Goal: Transaction & Acquisition: Book appointment/travel/reservation

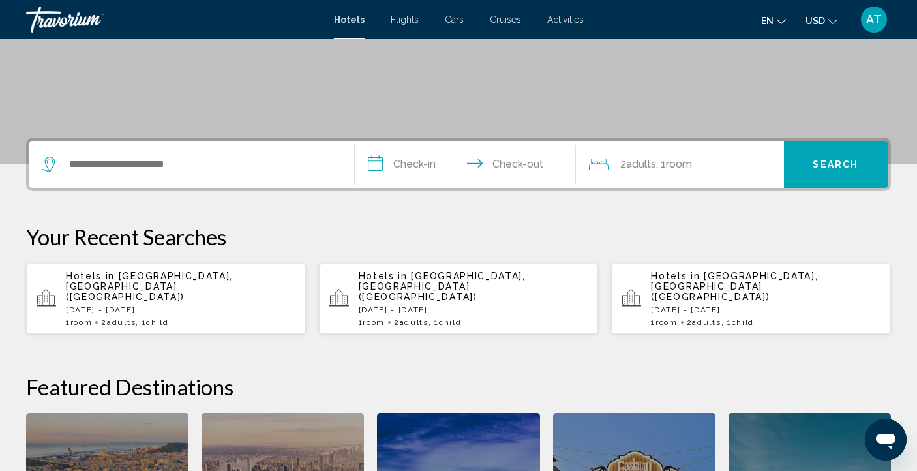
scroll to position [323, 0]
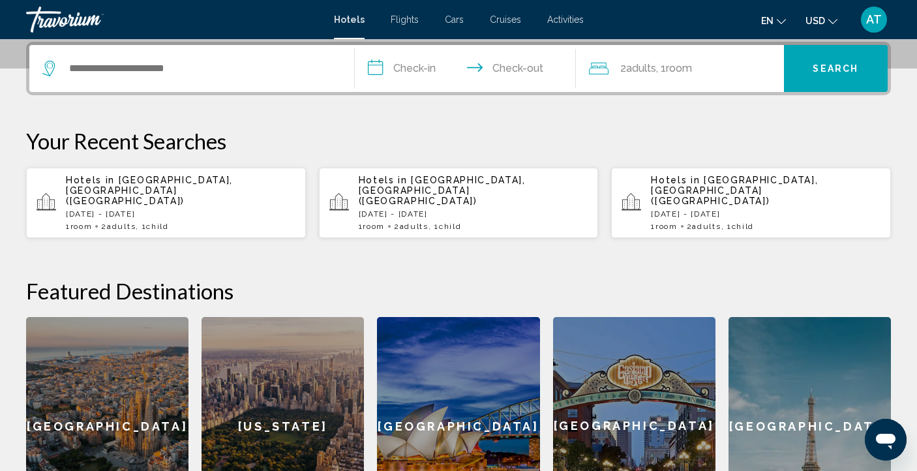
click at [100, 209] on p "Wed, 24 Sep - Sun, 28 Sep" at bounding box center [181, 213] width 230 height 9
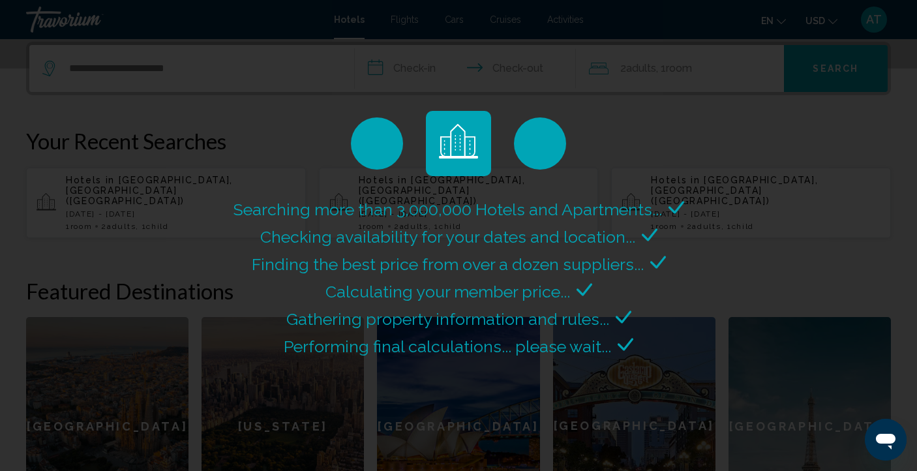
scroll to position [0, 0]
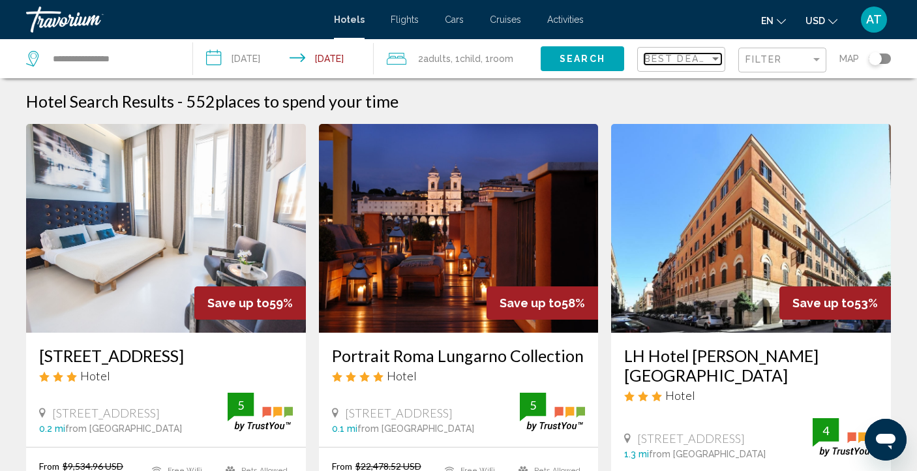
click at [712, 64] on div "Sort by" at bounding box center [716, 58] width 12 height 10
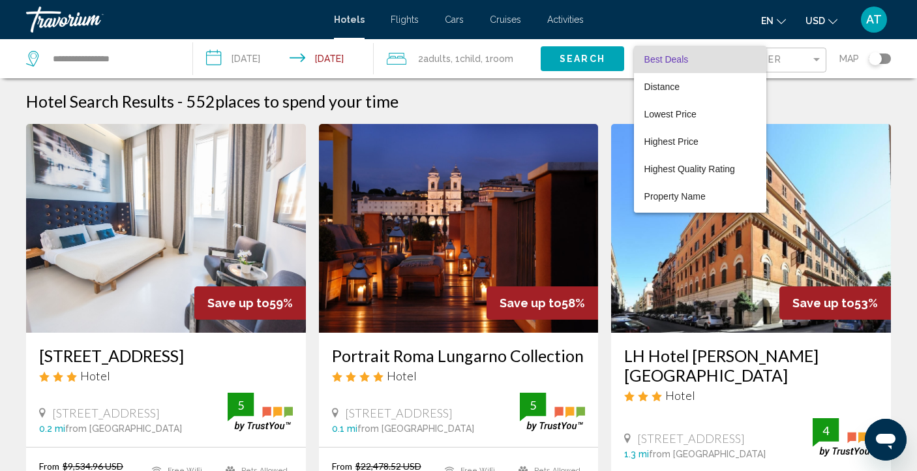
click at [809, 66] on div at bounding box center [458, 235] width 917 height 471
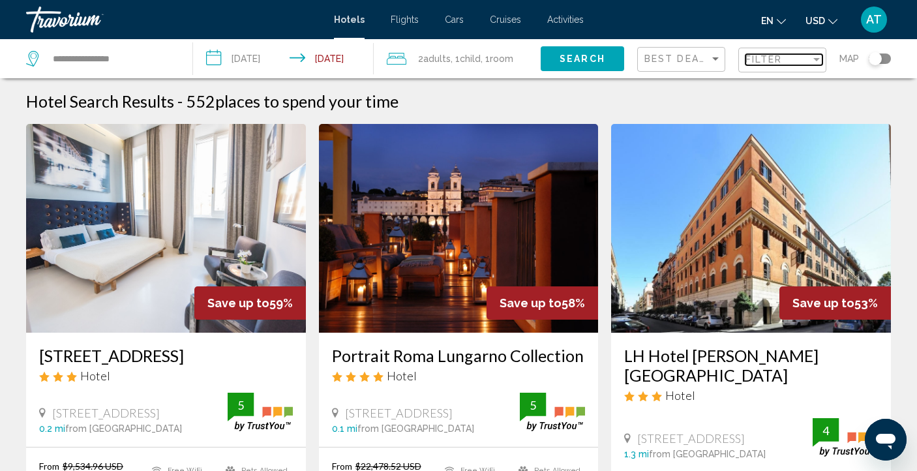
click at [814, 64] on div "Filter" at bounding box center [817, 59] width 12 height 10
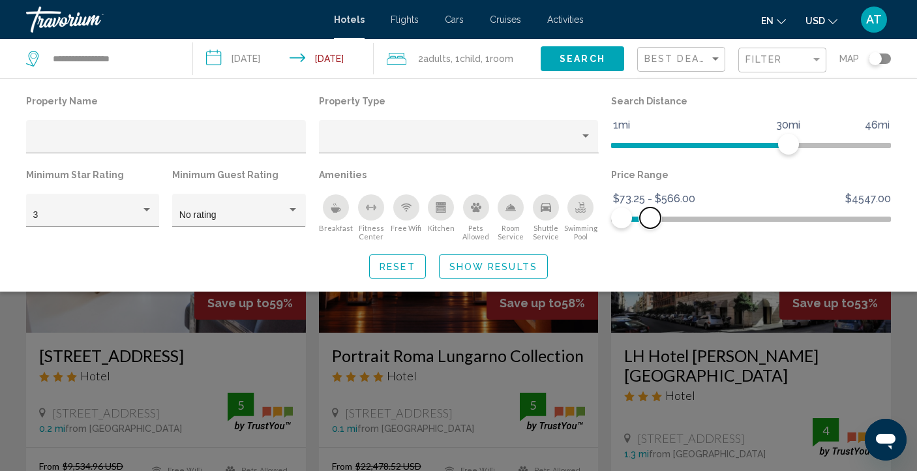
drag, startPoint x: 886, startPoint y: 227, endPoint x: 650, endPoint y: 230, distance: 235.5
click at [650, 230] on div "Price Range $73.25 $4547.00 $73.25 $566.00 $73.25 - $566.00" at bounding box center [751, 204] width 293 height 76
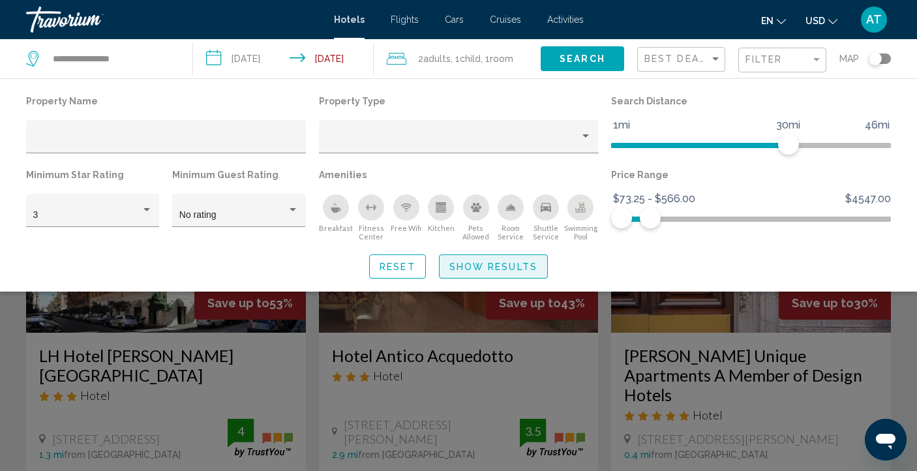
click at [508, 271] on span "Show Results" at bounding box center [493, 267] width 88 height 10
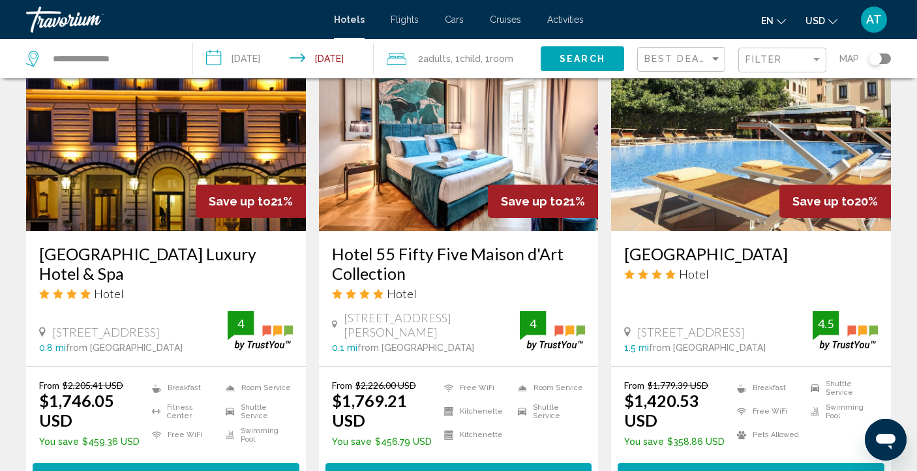
scroll to position [1587, 0]
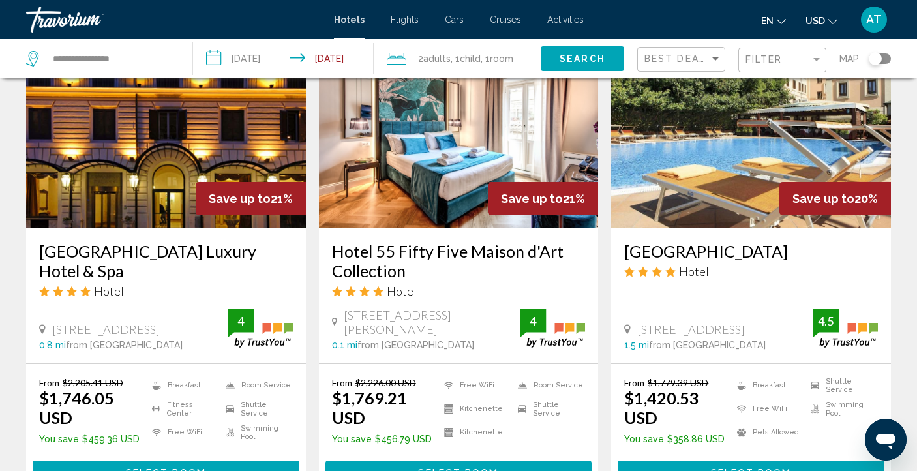
click at [699, 241] on h3 "Grand Hotel Gianicolo" at bounding box center [751, 251] width 254 height 20
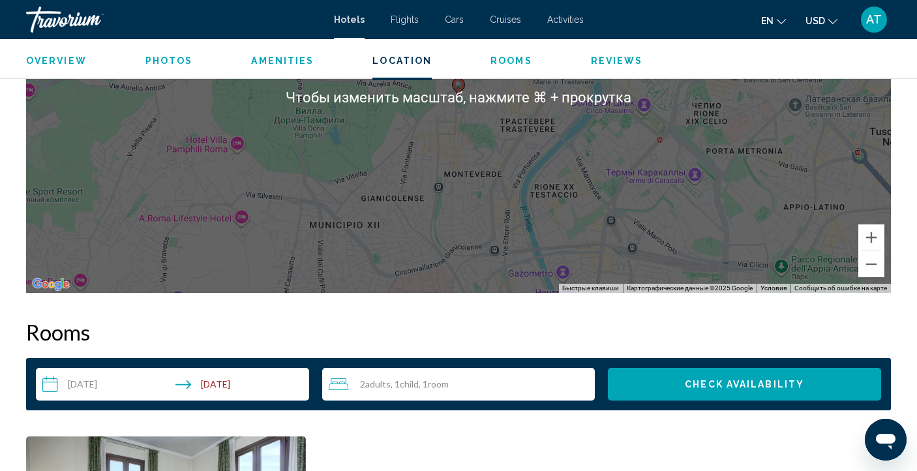
scroll to position [1145, 0]
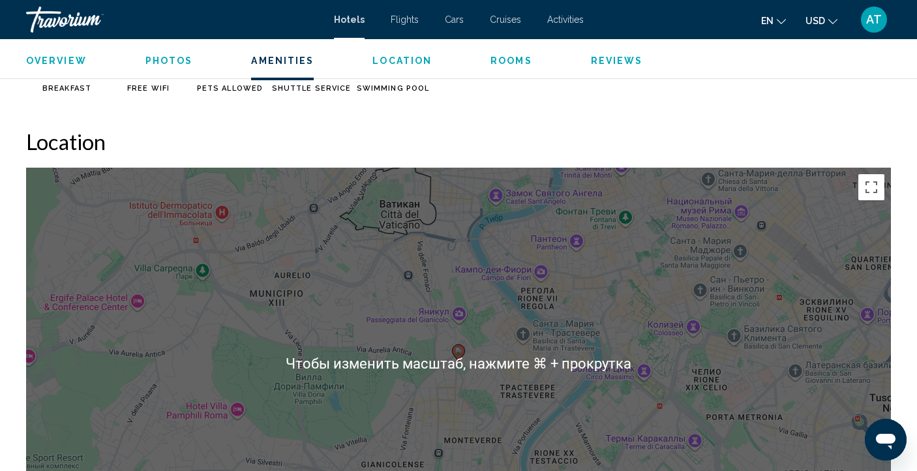
click at [476, 258] on div "Чтобы активировать перетаскивание с помощью клавиатуры, нажмите Alt + Ввод. Пос…" at bounding box center [458, 363] width 865 height 391
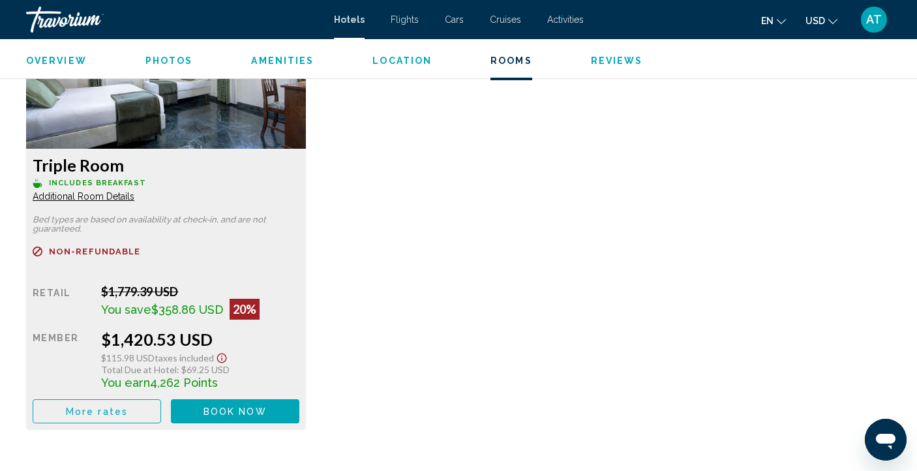
scroll to position [1928, 0]
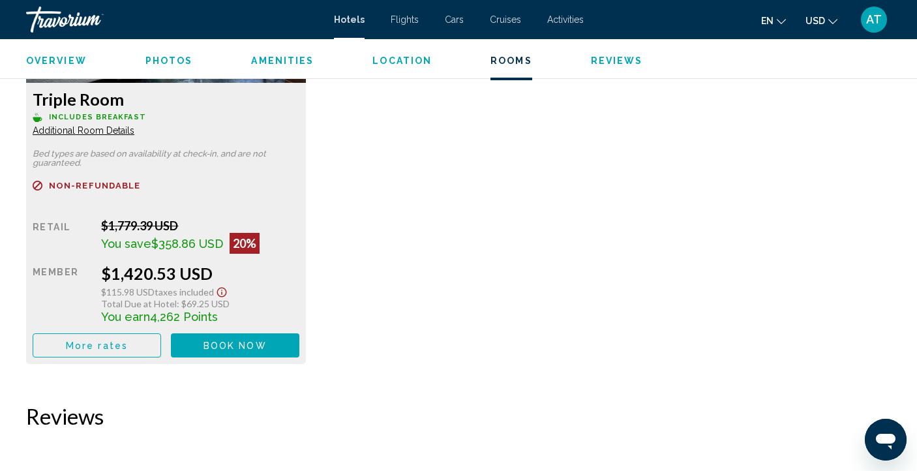
click at [85, 351] on span "More rates" at bounding box center [97, 346] width 62 height 10
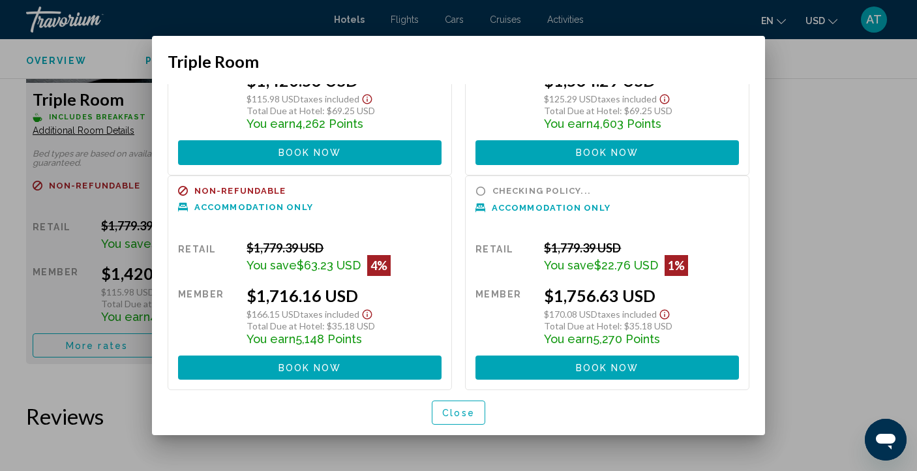
scroll to position [0, 0]
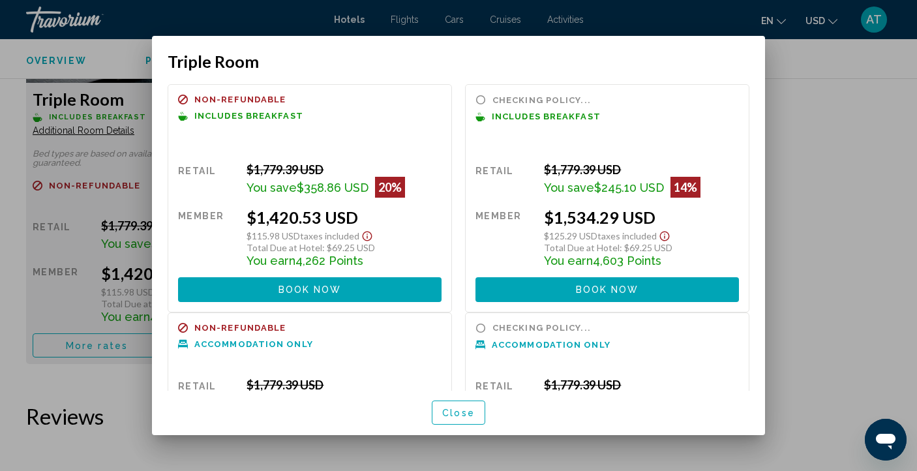
click at [463, 414] on span "Close" at bounding box center [458, 413] width 33 height 10
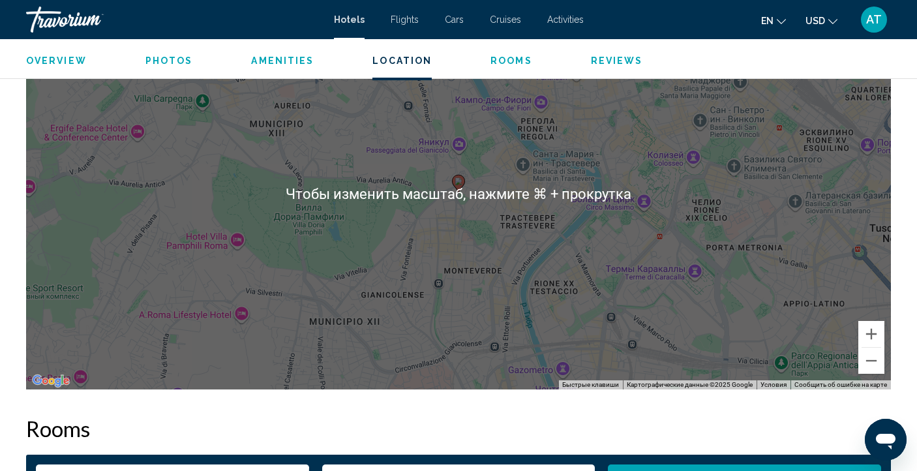
scroll to position [687, 0]
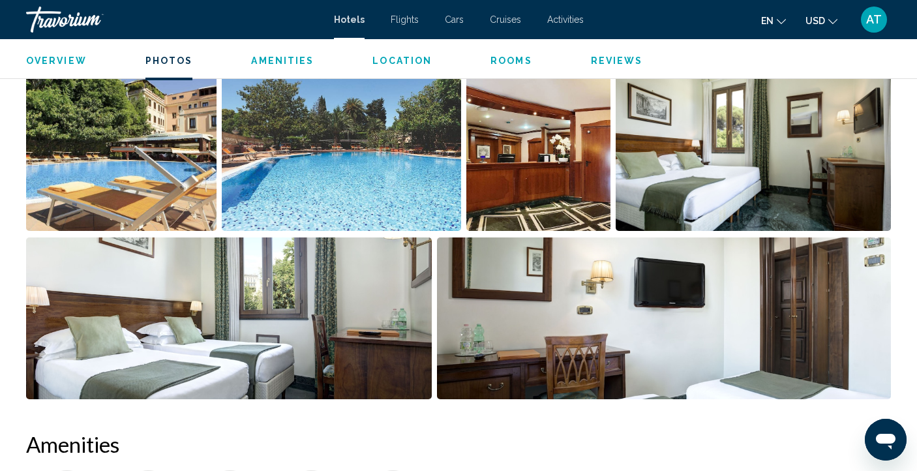
click at [153, 166] on img "Open full-screen image slider" at bounding box center [121, 150] width 190 height 162
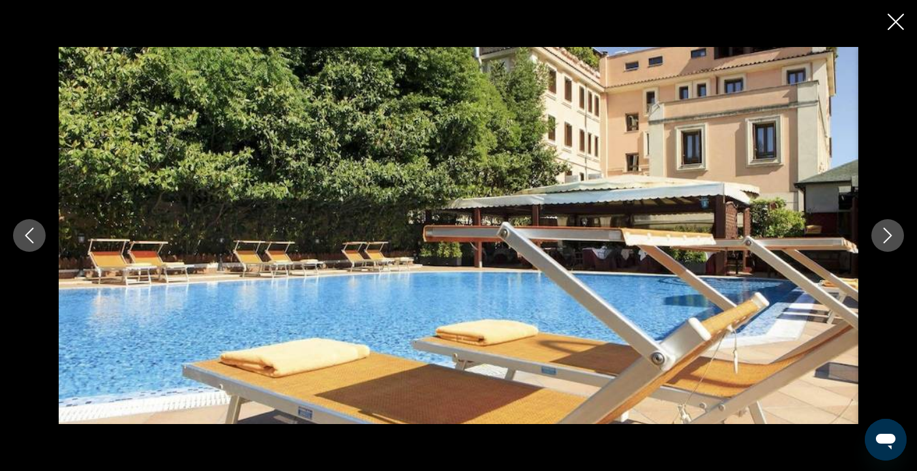
click at [885, 237] on icon "Next image" at bounding box center [888, 236] width 16 height 16
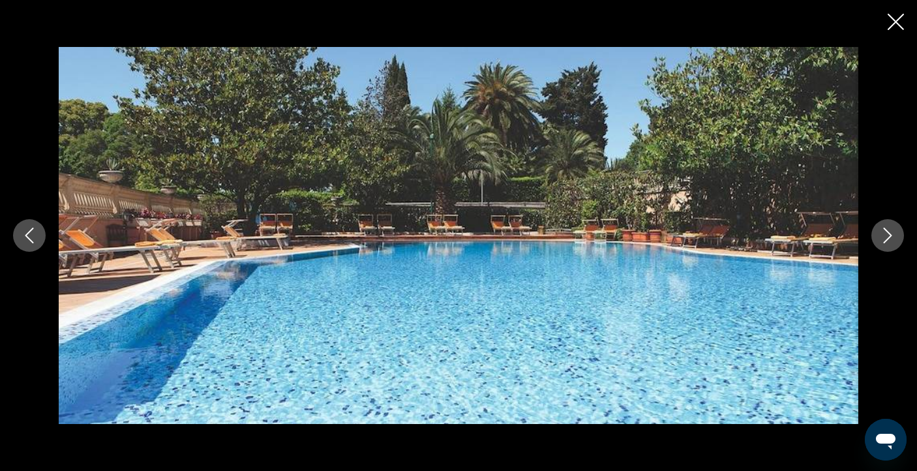
click at [885, 237] on icon "Next image" at bounding box center [888, 236] width 16 height 16
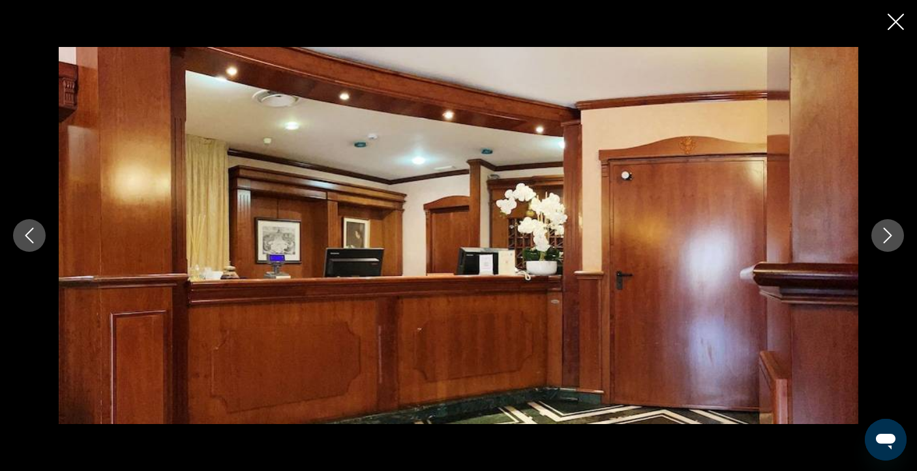
click at [885, 237] on icon "Next image" at bounding box center [888, 236] width 16 height 16
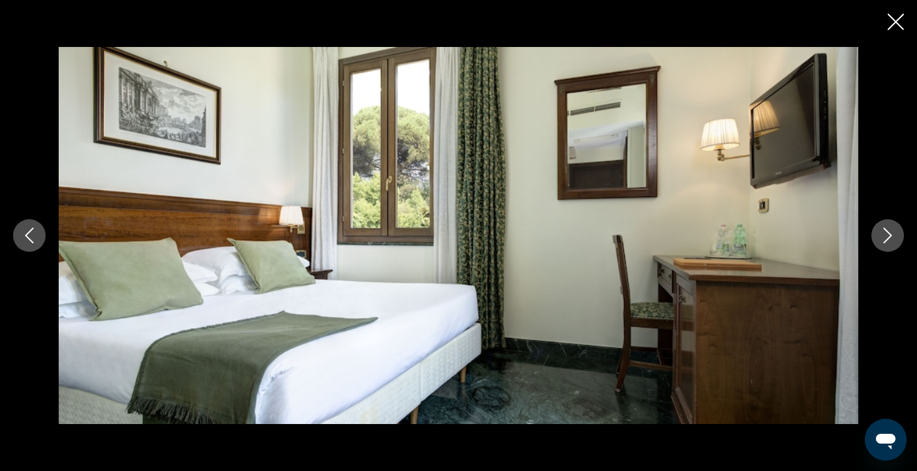
click at [892, 235] on icon "Next image" at bounding box center [888, 236] width 16 height 16
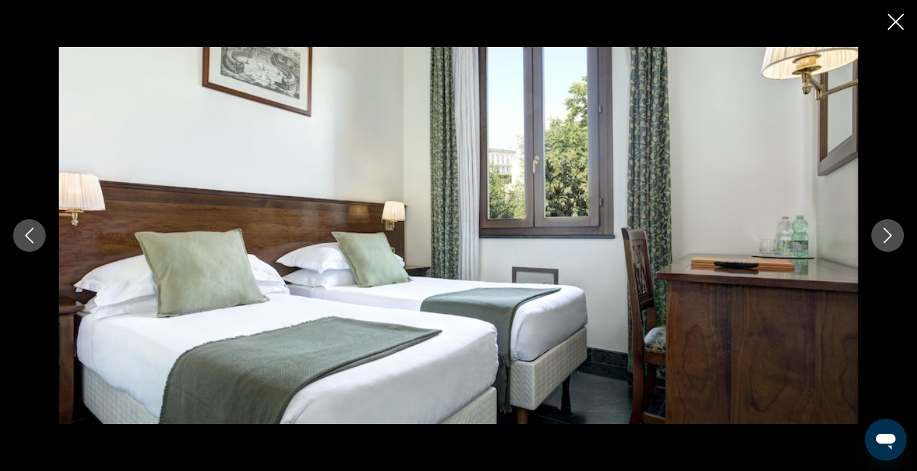
click at [892, 235] on icon "Next image" at bounding box center [888, 236] width 16 height 16
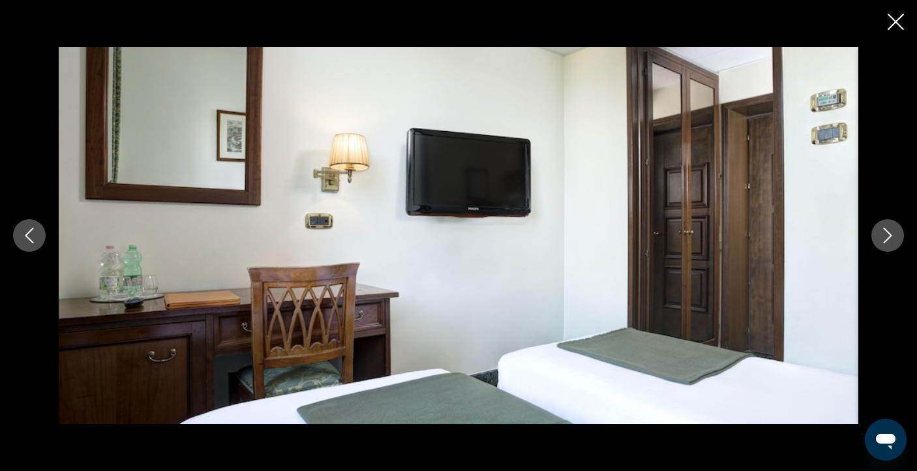
click at [892, 235] on icon "Next image" at bounding box center [888, 236] width 16 height 16
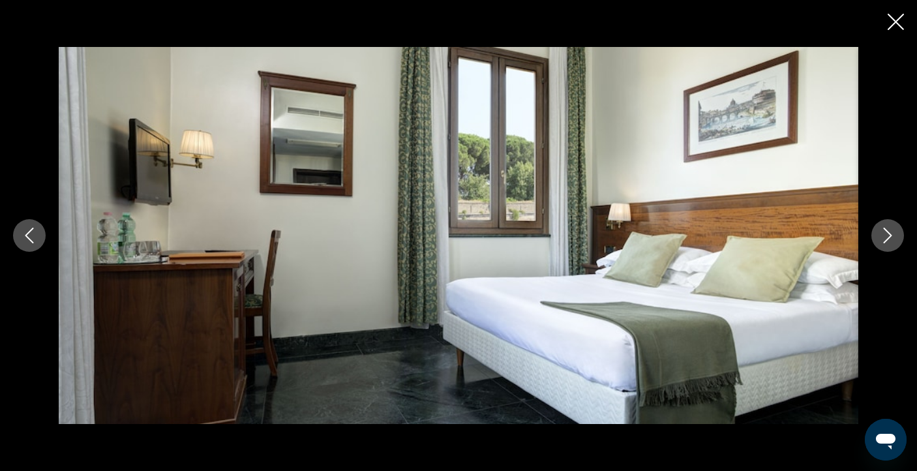
click at [892, 235] on icon "Next image" at bounding box center [888, 236] width 16 height 16
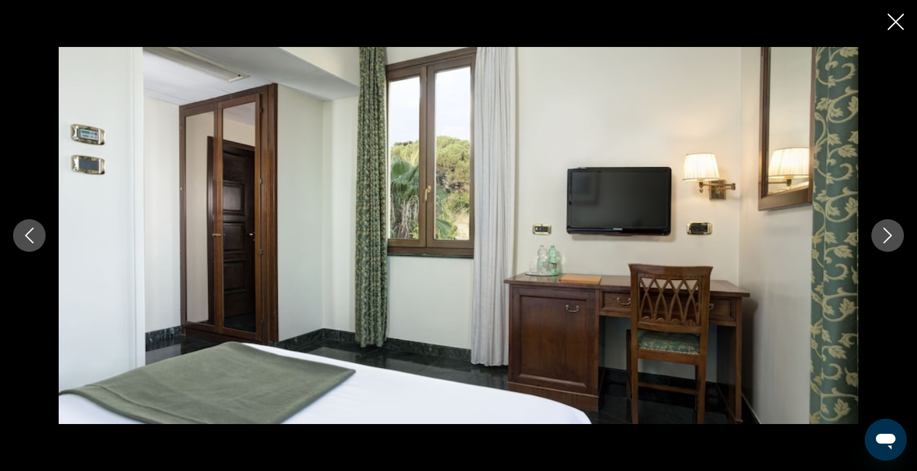
click at [892, 235] on icon "Next image" at bounding box center [888, 236] width 16 height 16
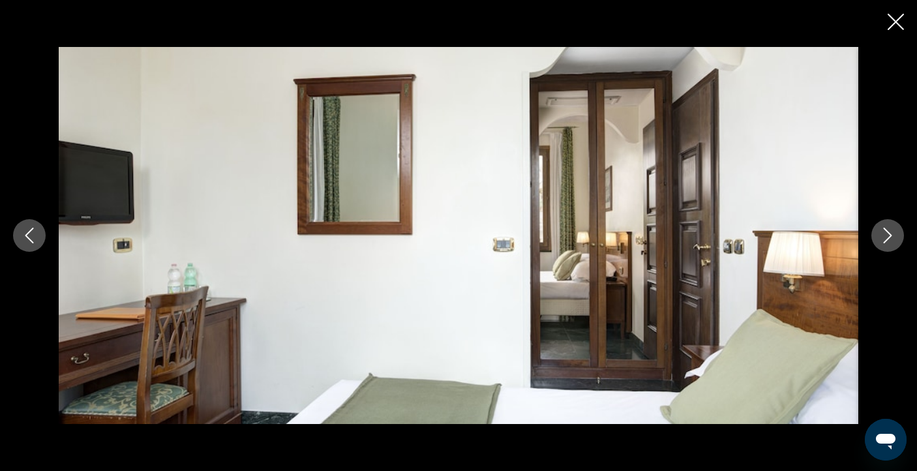
click at [892, 235] on icon "Next image" at bounding box center [888, 236] width 16 height 16
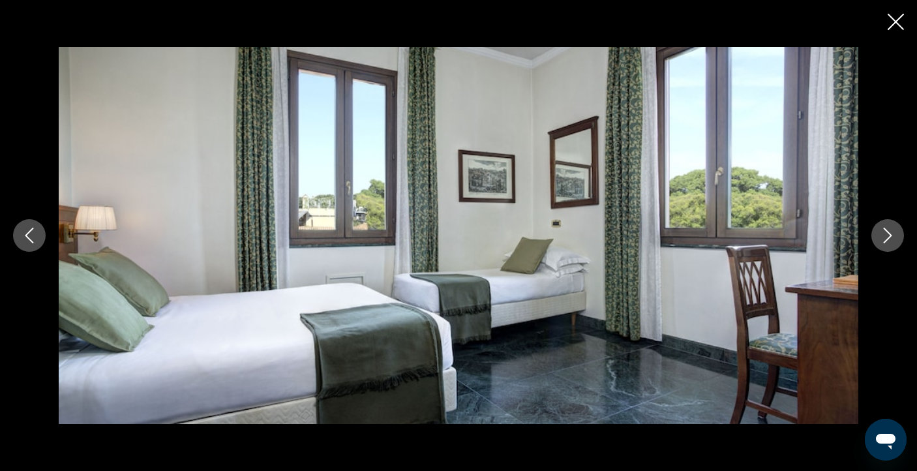
click at [892, 235] on icon "Next image" at bounding box center [888, 236] width 16 height 16
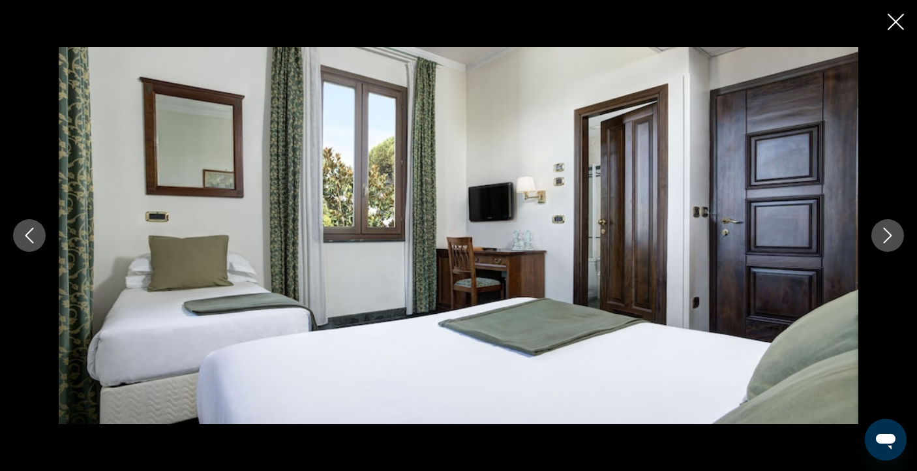
click at [892, 235] on icon "Next image" at bounding box center [888, 236] width 16 height 16
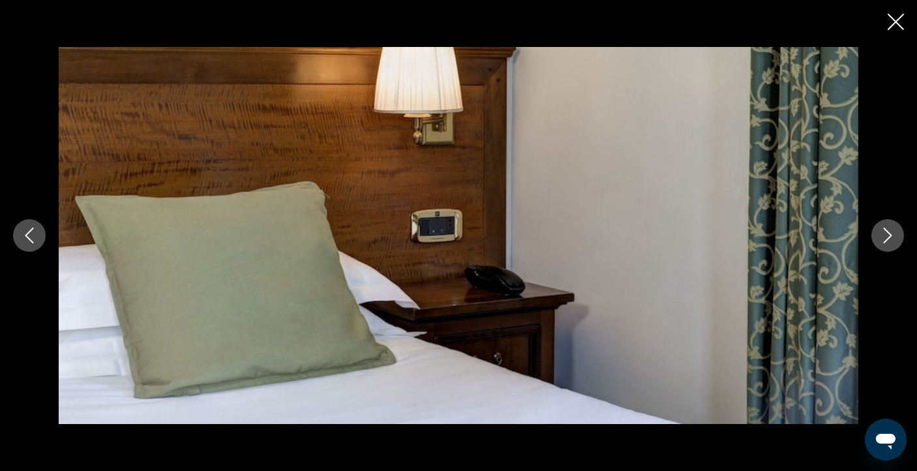
click at [892, 235] on icon "Next image" at bounding box center [888, 236] width 16 height 16
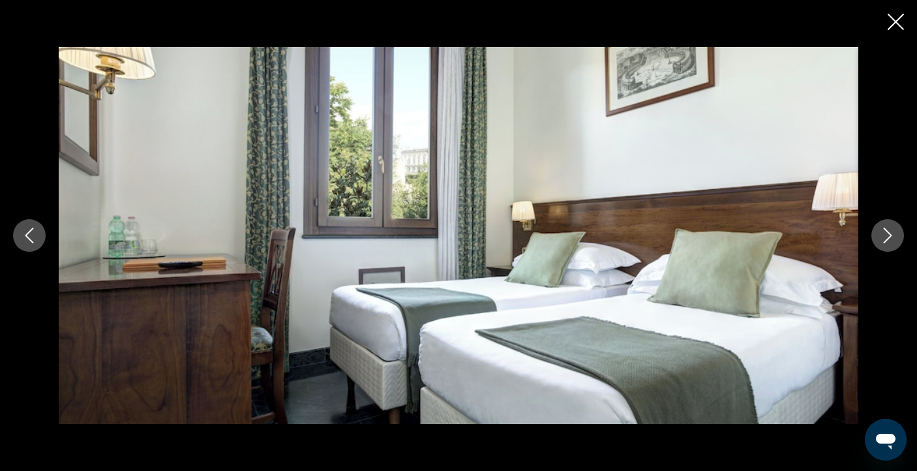
click at [892, 235] on icon "Next image" at bounding box center [888, 236] width 16 height 16
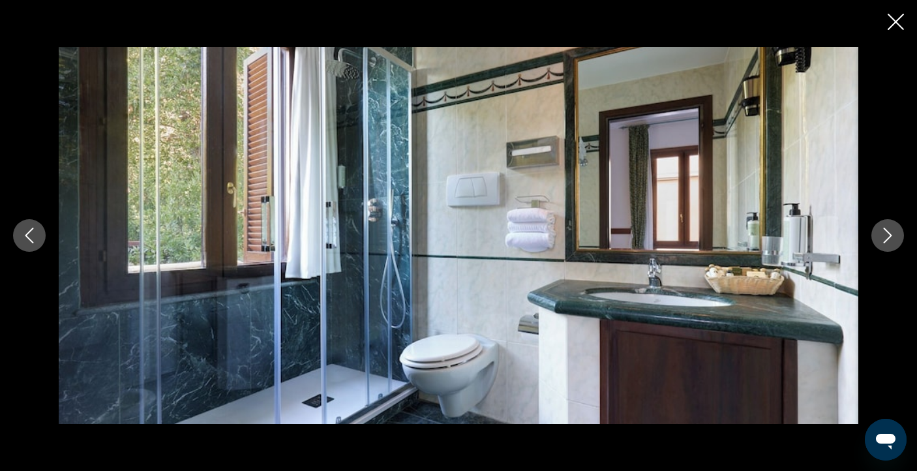
click at [892, 235] on icon "Next image" at bounding box center [888, 236] width 16 height 16
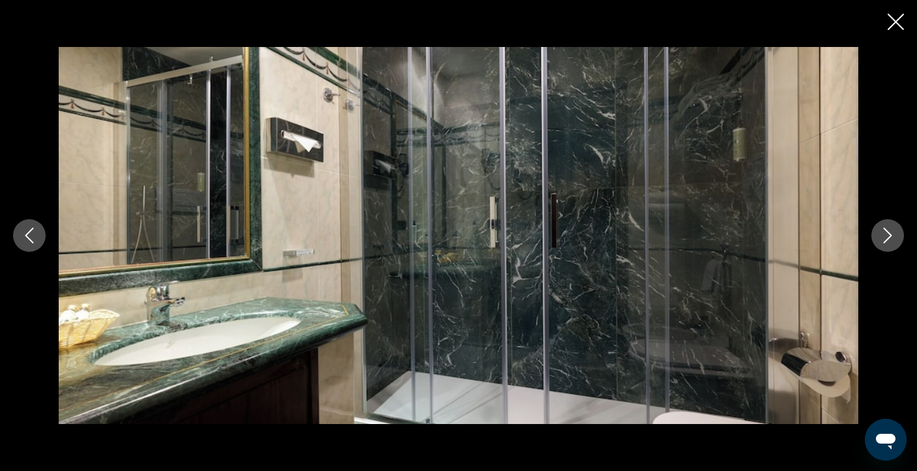
click at [892, 235] on icon "Next image" at bounding box center [888, 236] width 16 height 16
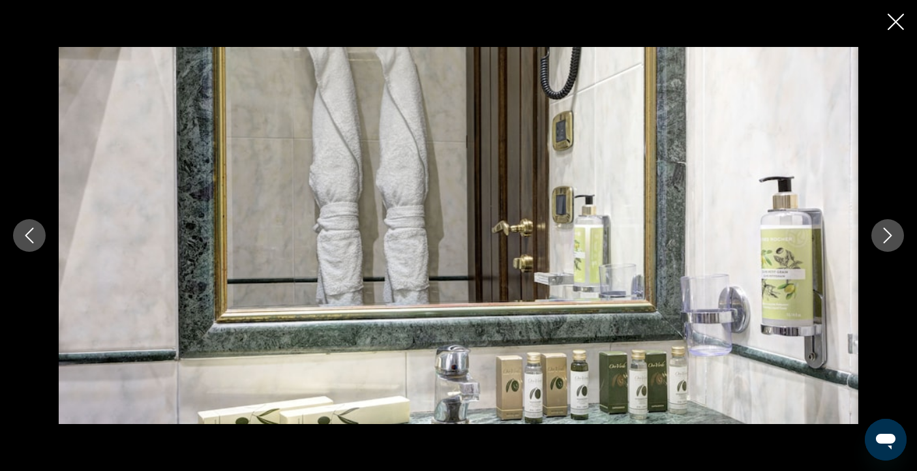
click at [892, 235] on icon "Next image" at bounding box center [888, 236] width 16 height 16
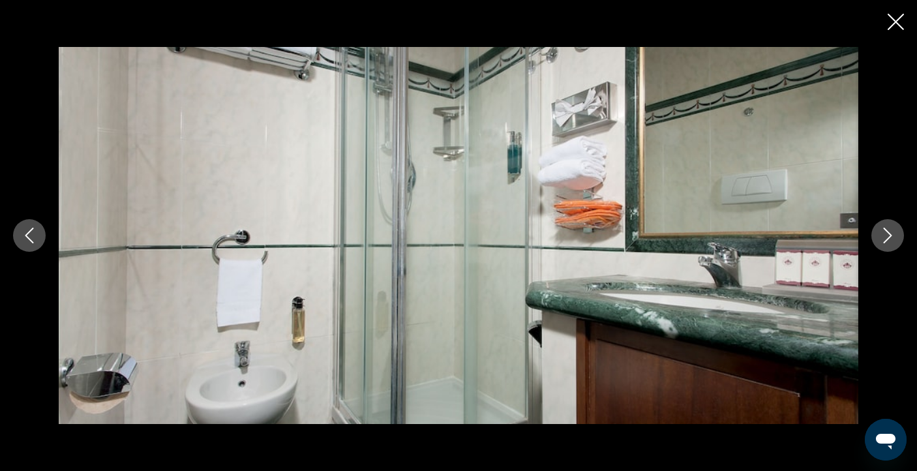
click at [892, 235] on icon "Next image" at bounding box center [888, 236] width 16 height 16
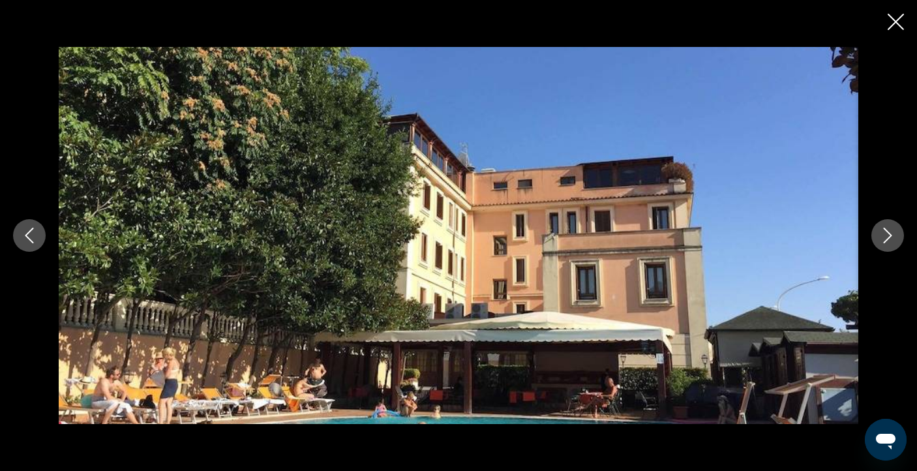
click at [892, 235] on icon "Next image" at bounding box center [888, 236] width 16 height 16
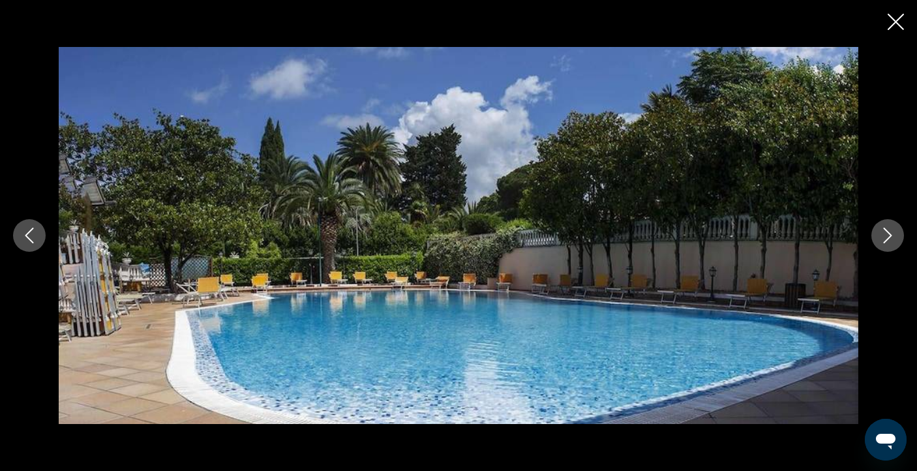
click at [892, 235] on icon "Next image" at bounding box center [888, 236] width 16 height 16
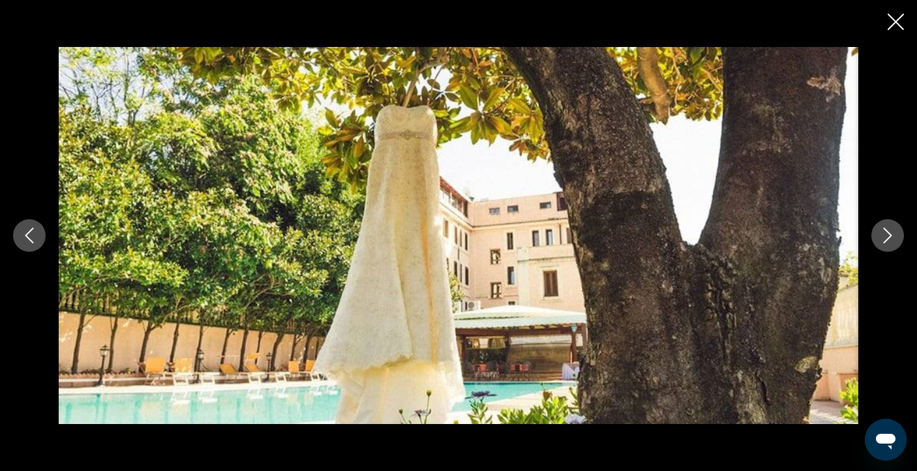
click at [892, 235] on icon "Next image" at bounding box center [888, 236] width 16 height 16
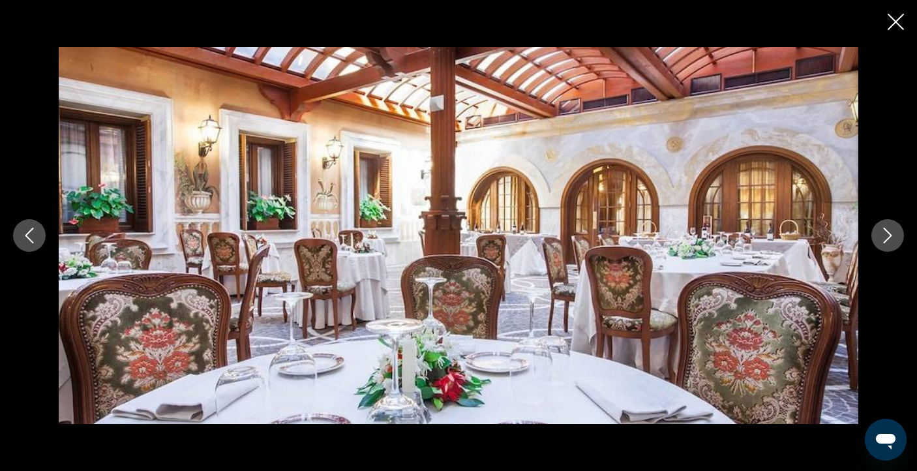
click at [892, 235] on icon "Next image" at bounding box center [888, 236] width 16 height 16
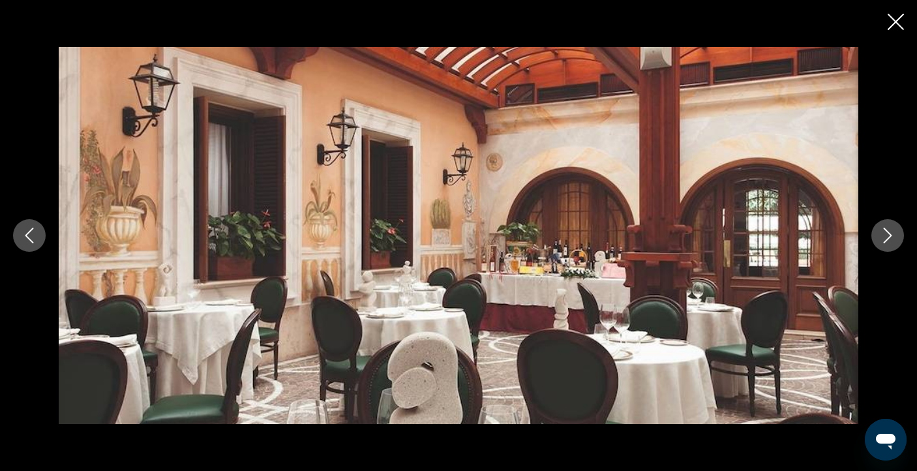
click at [892, 235] on icon "Next image" at bounding box center [888, 236] width 16 height 16
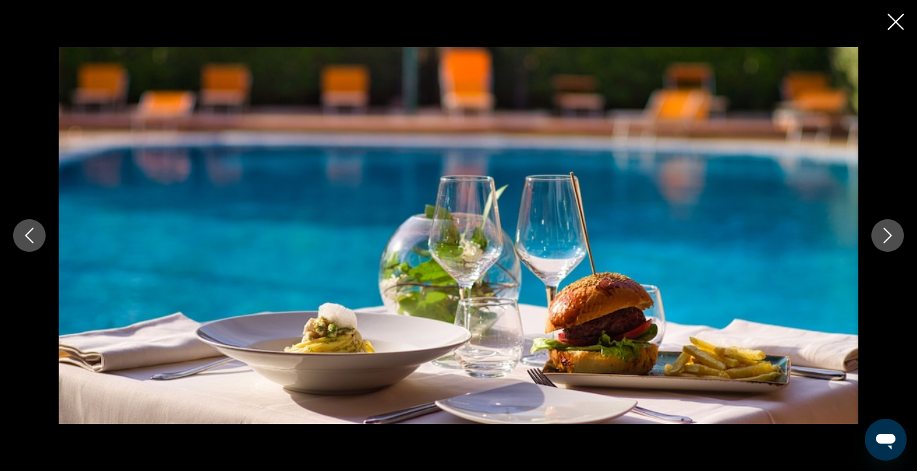
click at [898, 14] on icon "Close slideshow" at bounding box center [896, 22] width 16 height 16
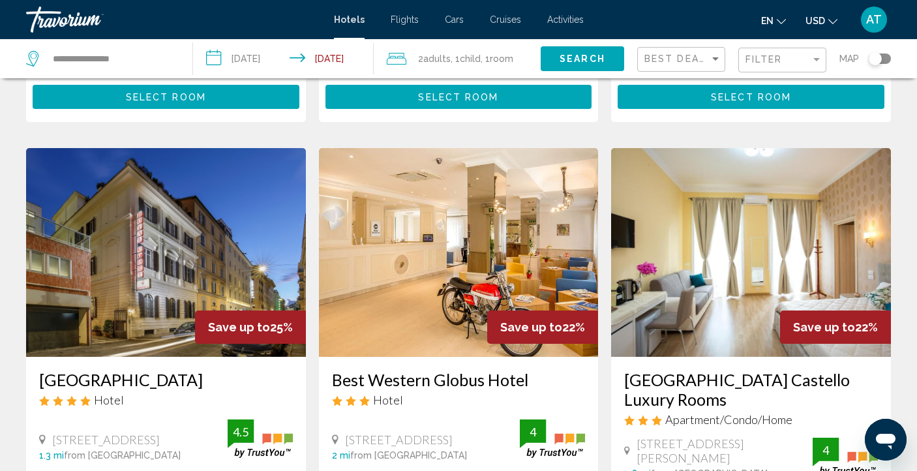
scroll to position [1807, 0]
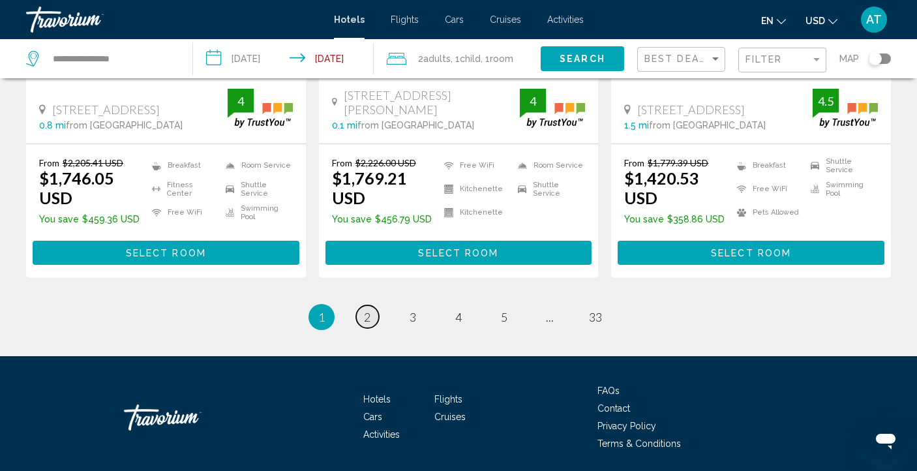
click at [369, 310] on span "2" at bounding box center [367, 317] width 7 height 14
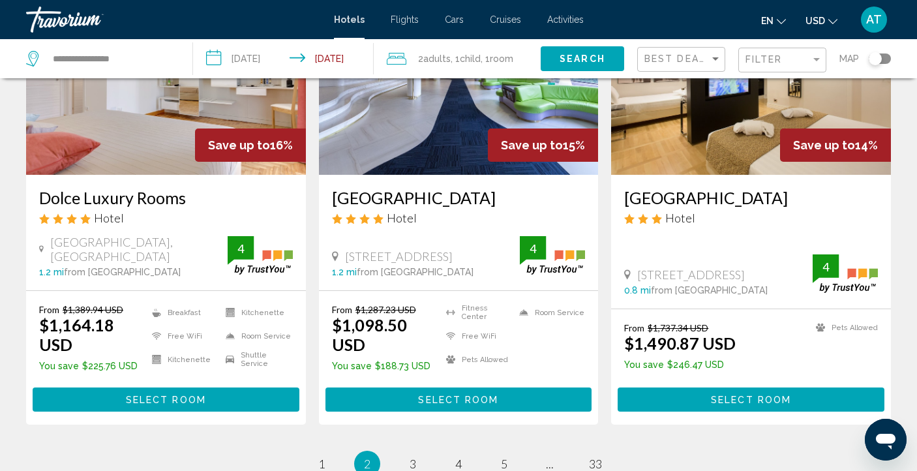
scroll to position [1710, 0]
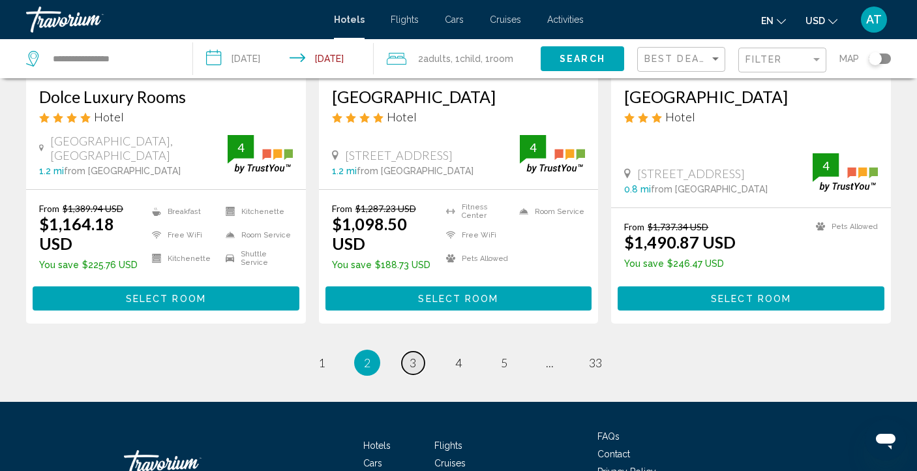
click at [416, 356] on span "3" at bounding box center [413, 363] width 7 height 14
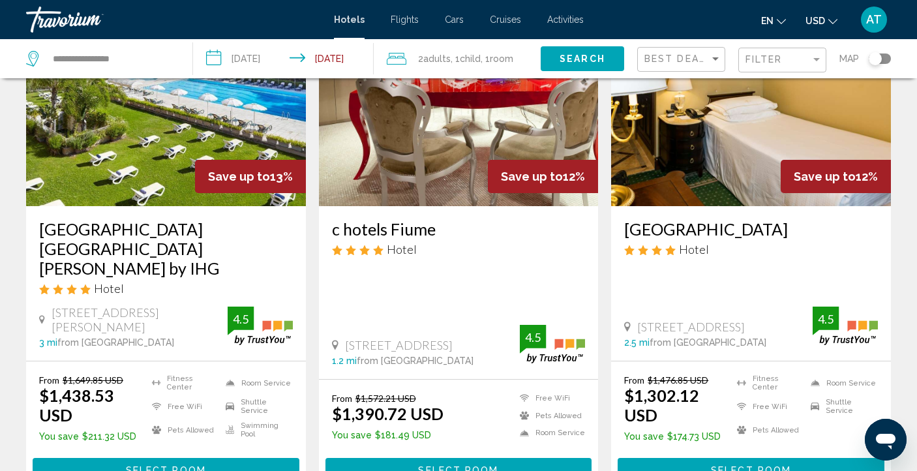
scroll to position [1636, 0]
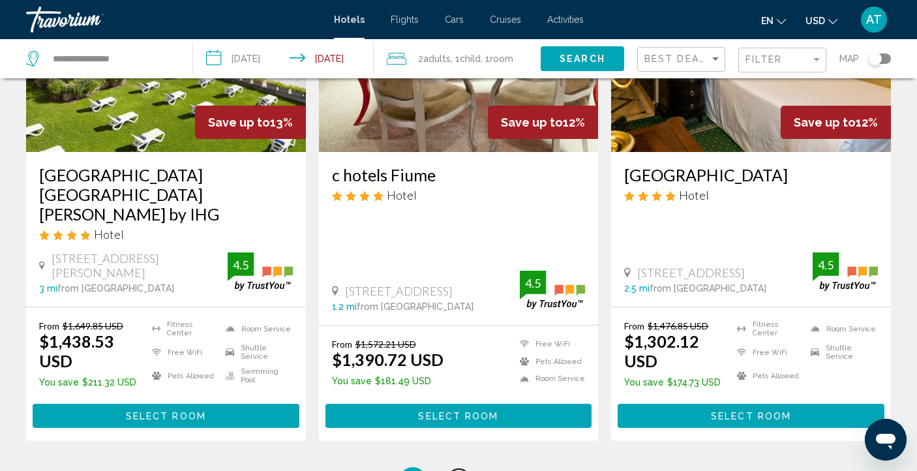
click at [461, 469] on link "page 4" at bounding box center [459, 480] width 23 height 23
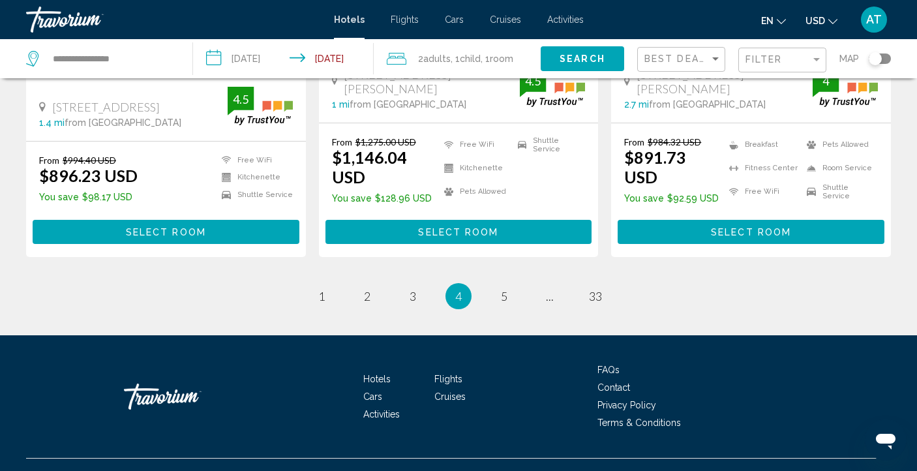
scroll to position [1704, 0]
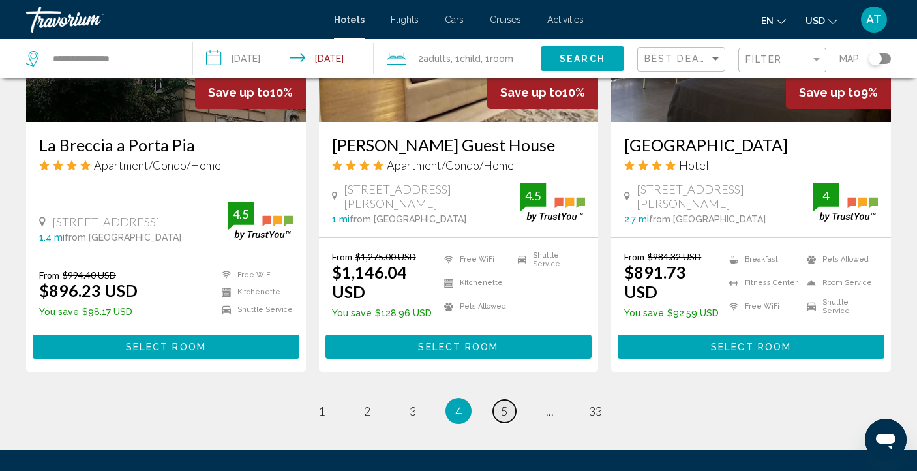
click at [502, 400] on link "page 5" at bounding box center [504, 411] width 23 height 23
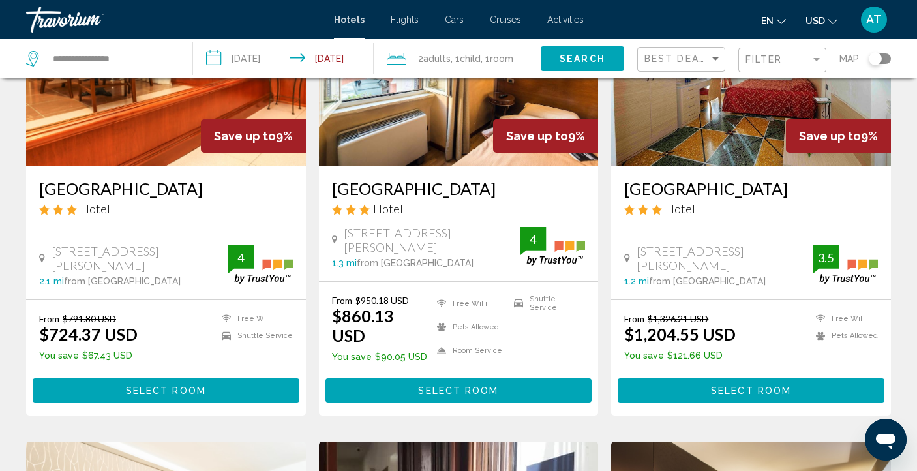
scroll to position [483, 0]
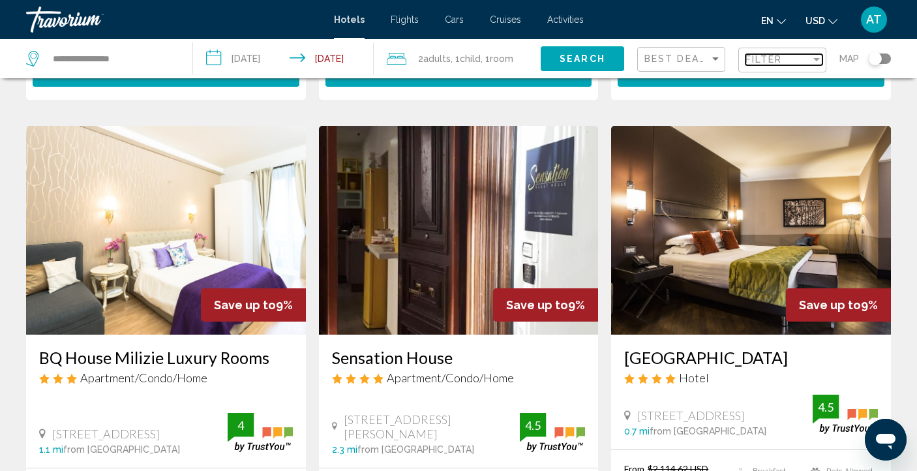
click at [750, 61] on span "Filter" at bounding box center [764, 59] width 37 height 10
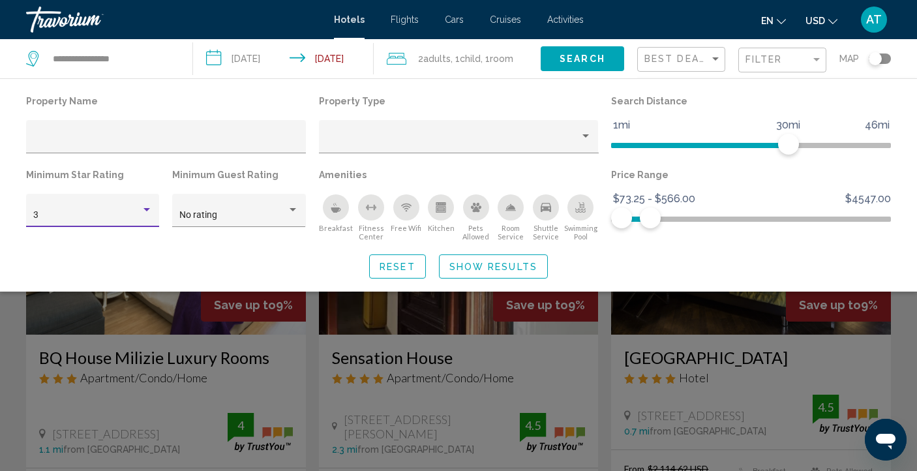
click at [152, 215] on div "Hotel Filters" at bounding box center [147, 210] width 12 height 10
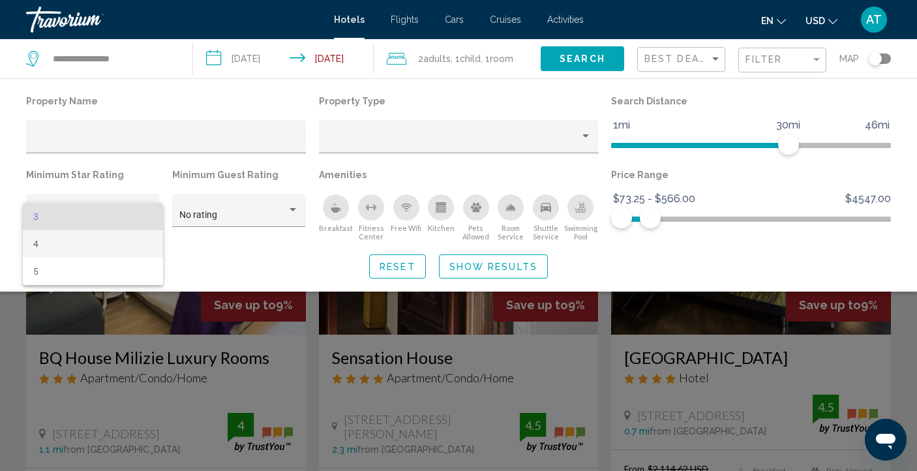
click at [121, 243] on span "4" at bounding box center [92, 243] width 119 height 27
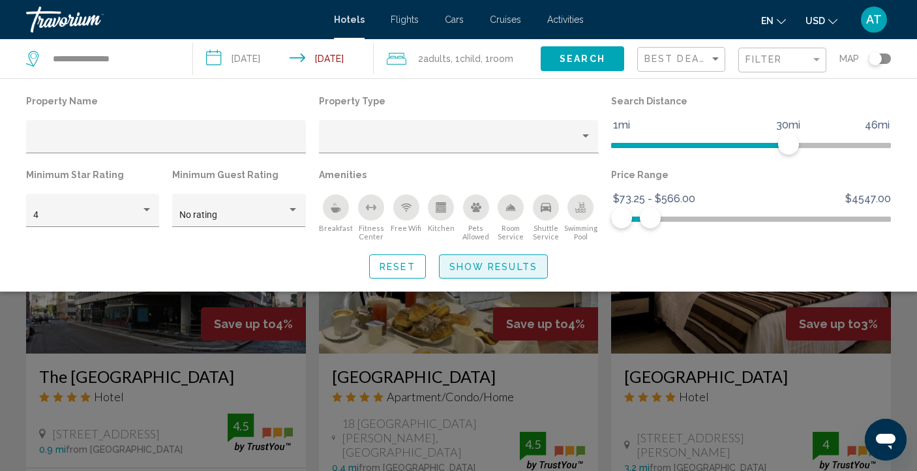
click at [493, 266] on span "Show Results" at bounding box center [493, 267] width 88 height 10
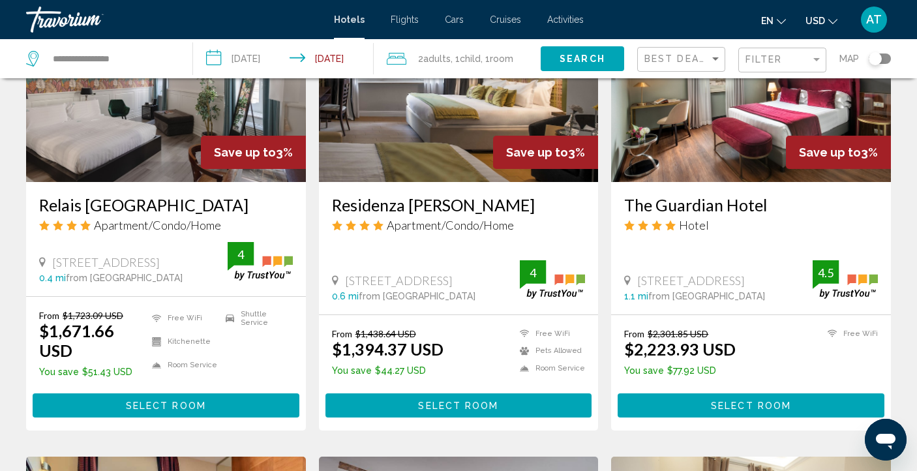
scroll to position [1763, 0]
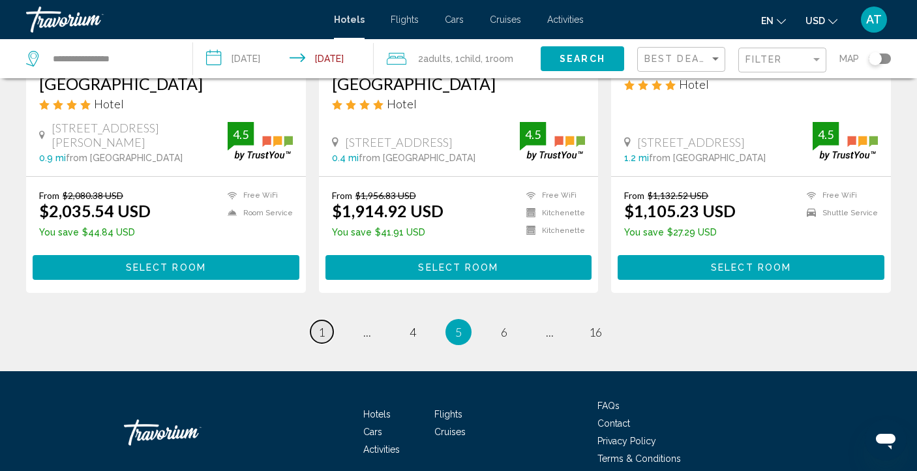
click at [327, 320] on link "page 1" at bounding box center [322, 331] width 23 height 23
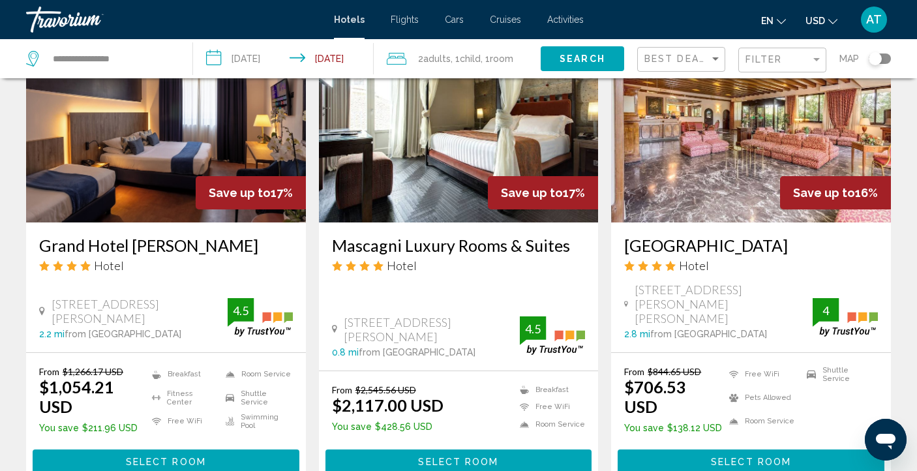
scroll to position [1820, 0]
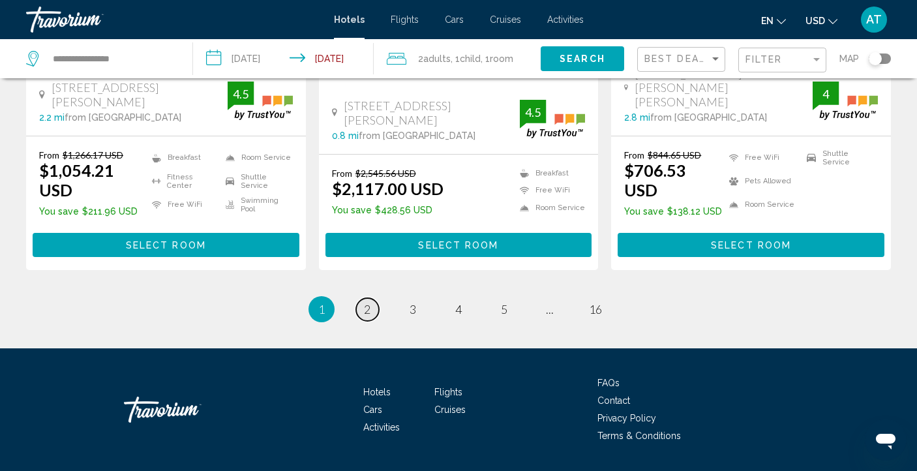
click at [362, 298] on link "page 2" at bounding box center [367, 309] width 23 height 23
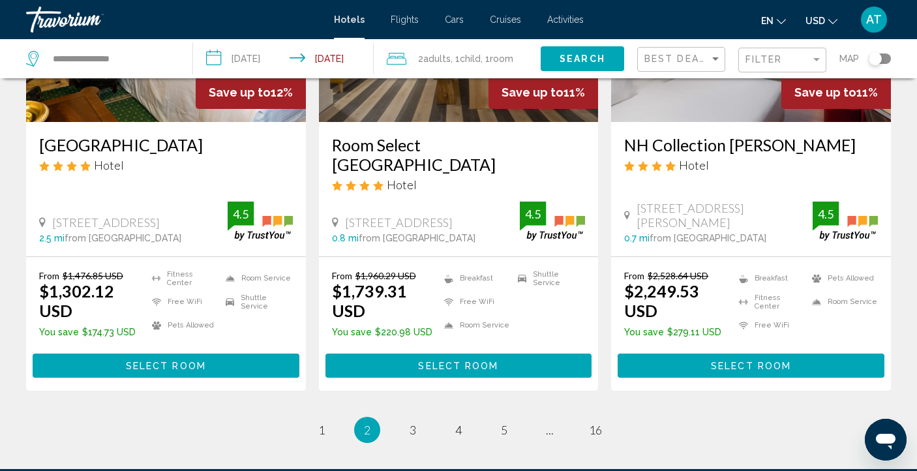
scroll to position [1765, 0]
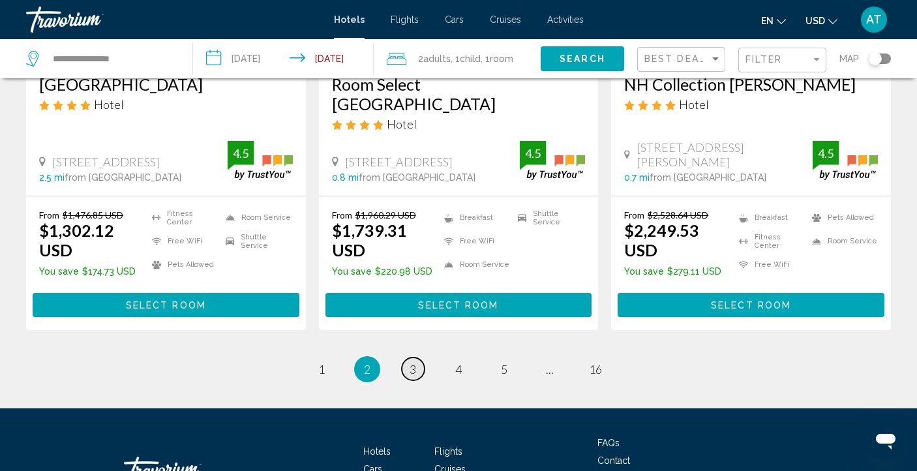
click at [419, 358] on link "page 3" at bounding box center [413, 369] width 23 height 23
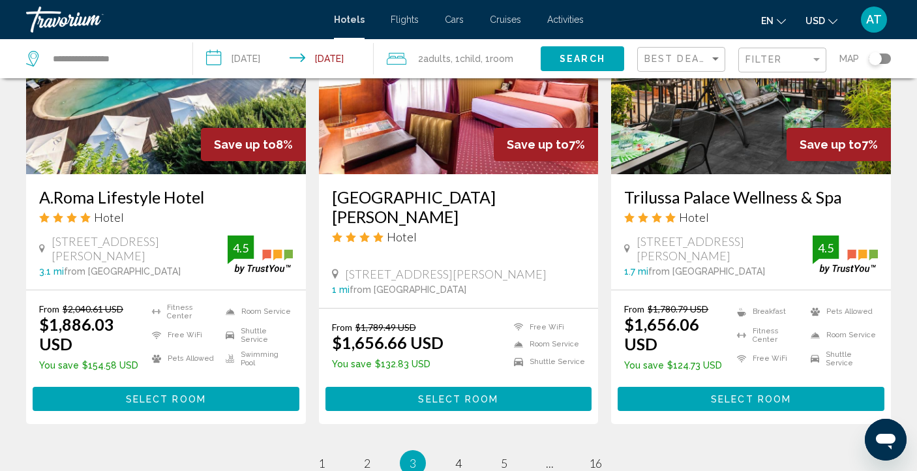
scroll to position [1819, 0]
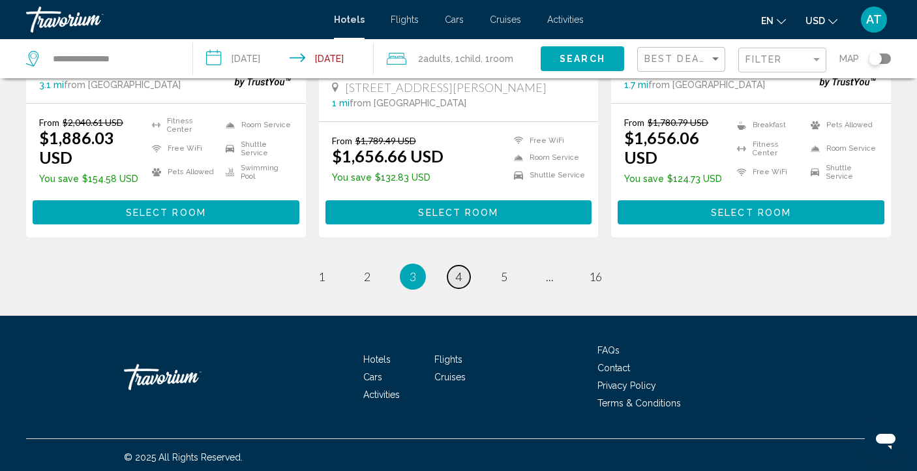
click at [457, 269] on span "4" at bounding box center [458, 276] width 7 height 14
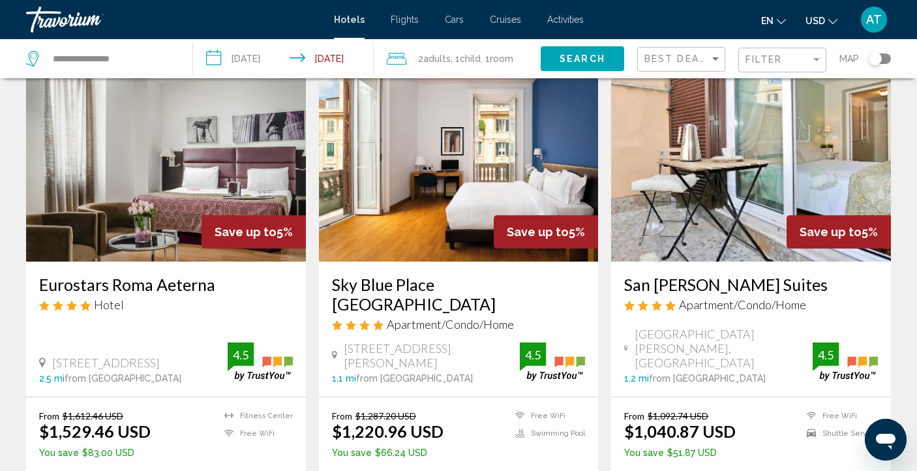
scroll to position [1068, 0]
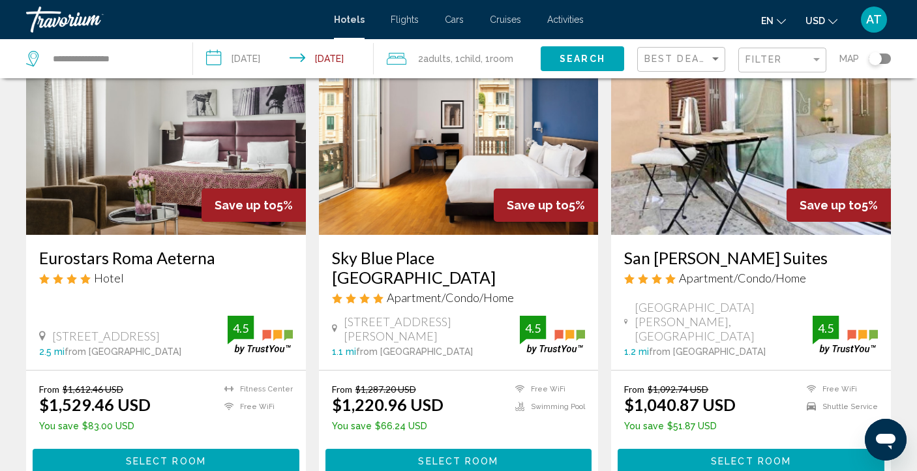
click at [436, 260] on h3 "Sky Blue Place [GEOGRAPHIC_DATA]" at bounding box center [459, 267] width 254 height 39
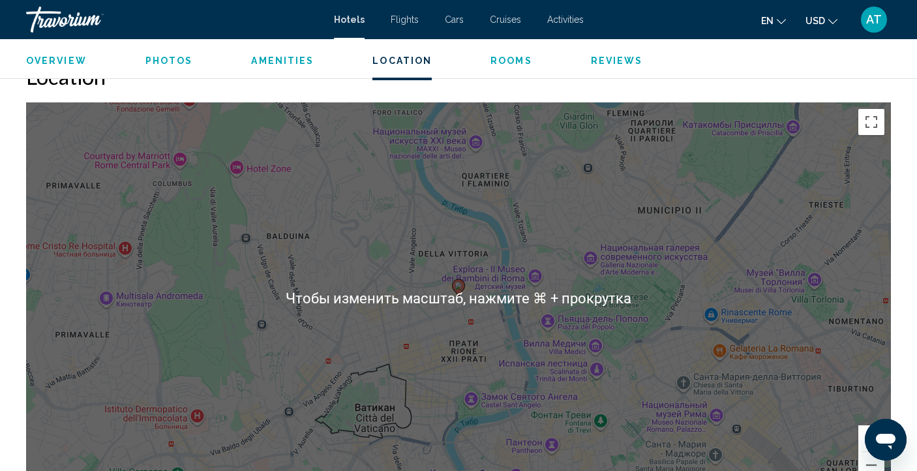
scroll to position [1302, 0]
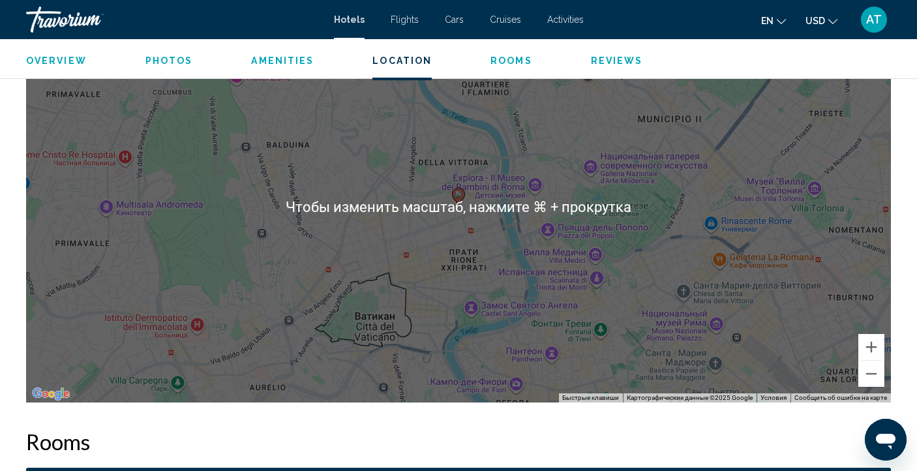
click at [436, 260] on div "Чтобы активировать перетаскивание с помощью клавиатуры, нажмите Alt + Ввод. Пос…" at bounding box center [458, 206] width 865 height 391
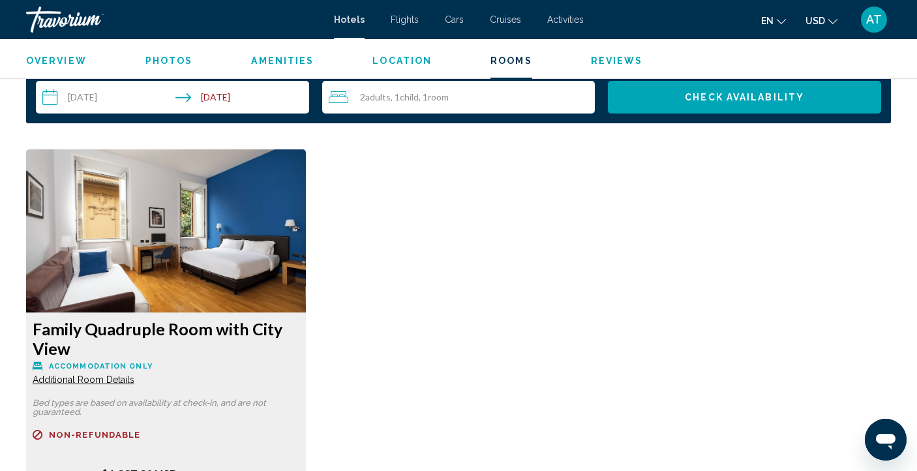
scroll to position [1701, 0]
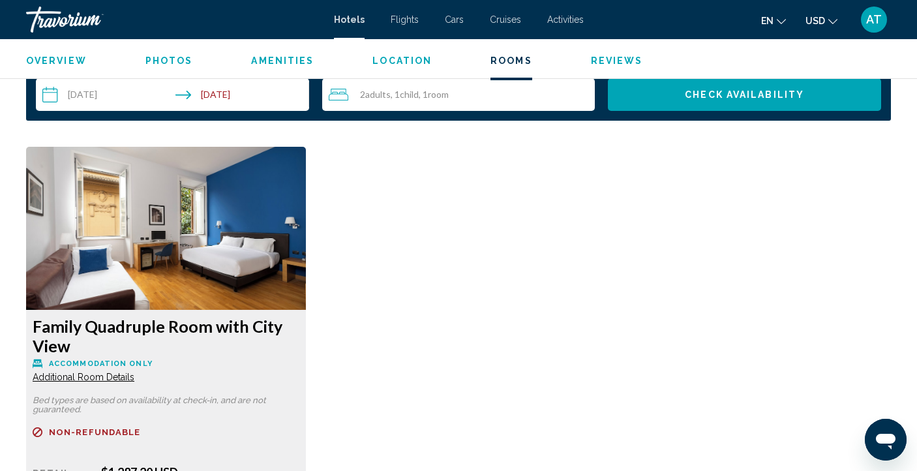
click at [83, 378] on span "Additional Room Details" at bounding box center [84, 377] width 102 height 10
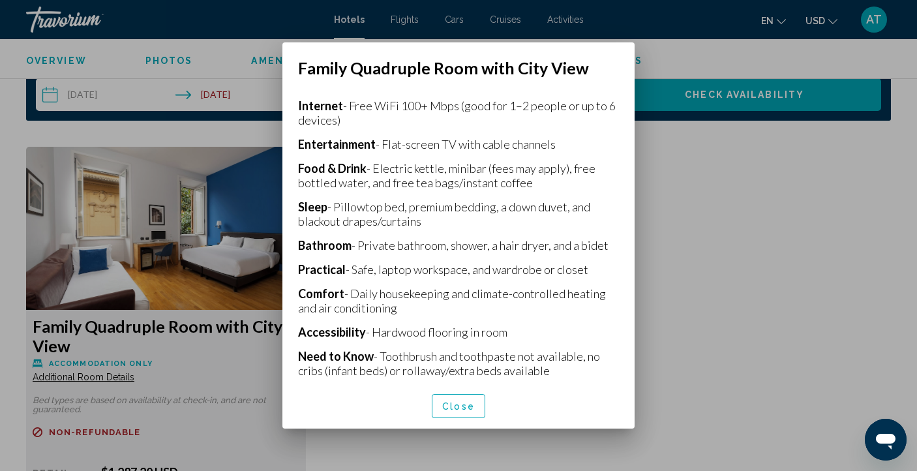
scroll to position [306, 0]
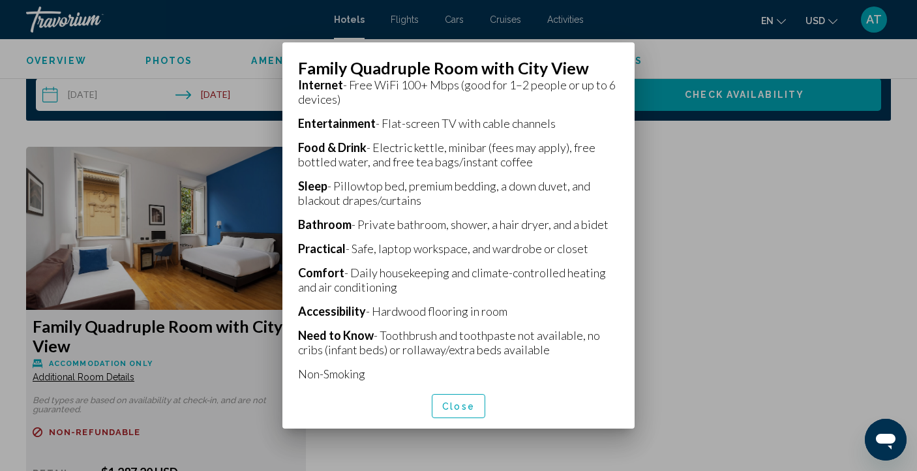
click at [468, 401] on span "Close" at bounding box center [458, 406] width 33 height 10
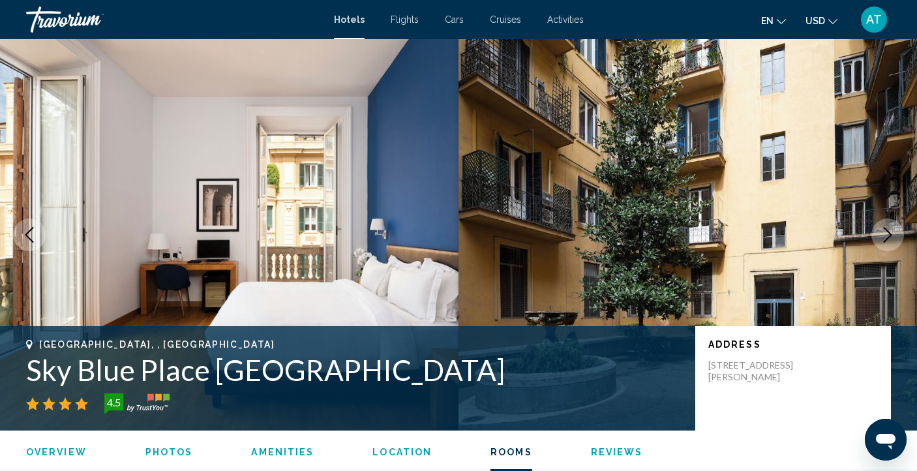
scroll to position [1701, 0]
